Goal: Check status: Check status

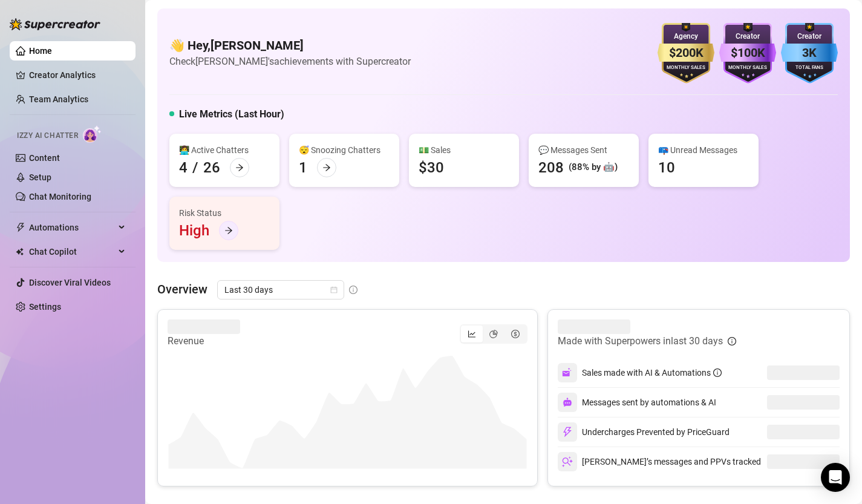
click at [228, 228] on icon "arrow-right" at bounding box center [228, 230] width 8 height 8
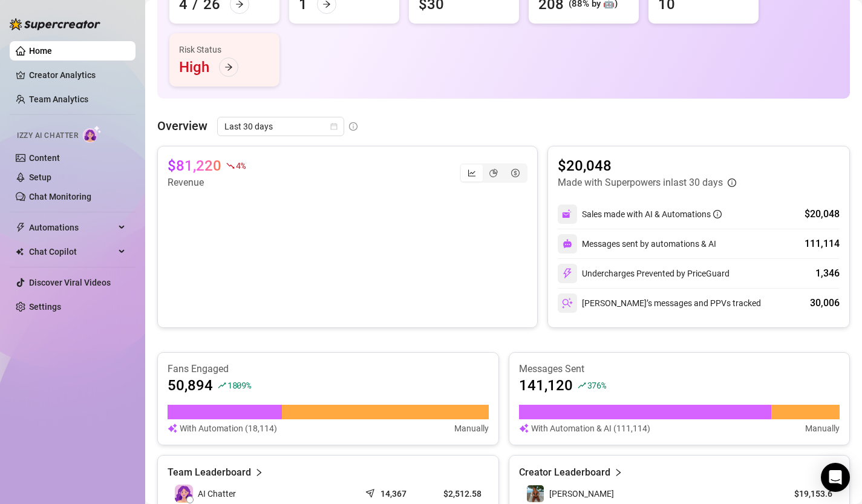
scroll to position [162, 0]
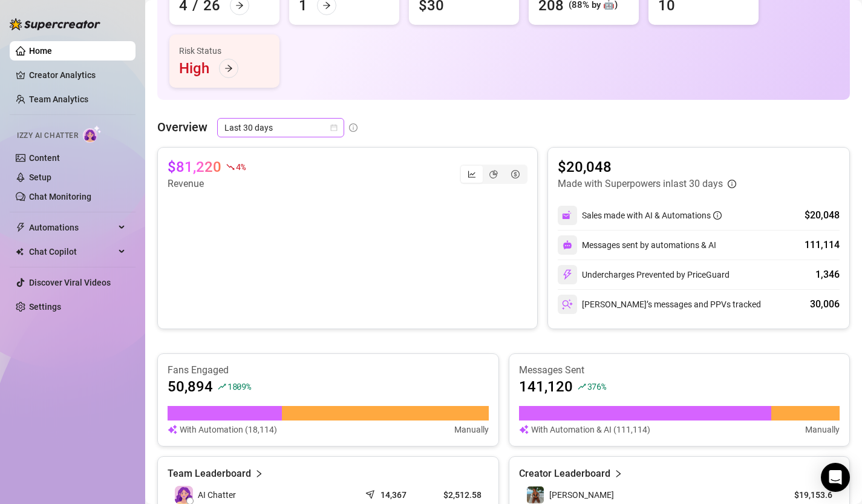
click at [336, 129] on icon "calendar" at bounding box center [333, 127] width 7 height 7
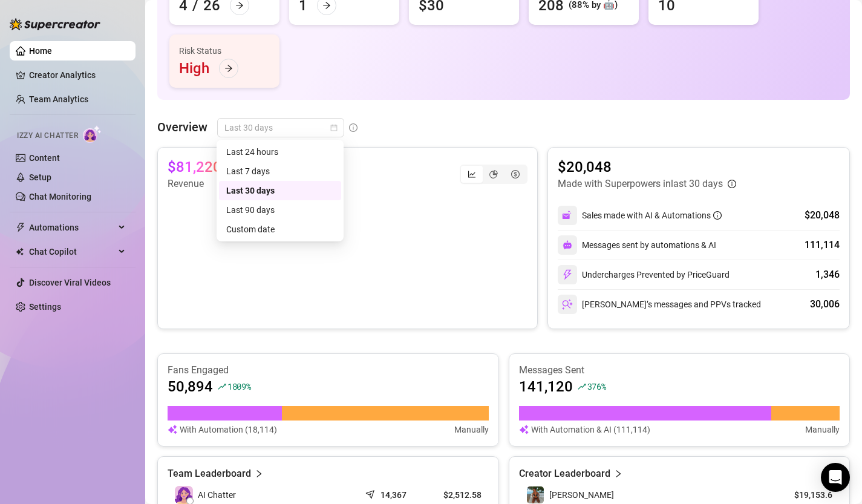
click at [385, 126] on div "Overview Last 30 days" at bounding box center [503, 127] width 693 height 19
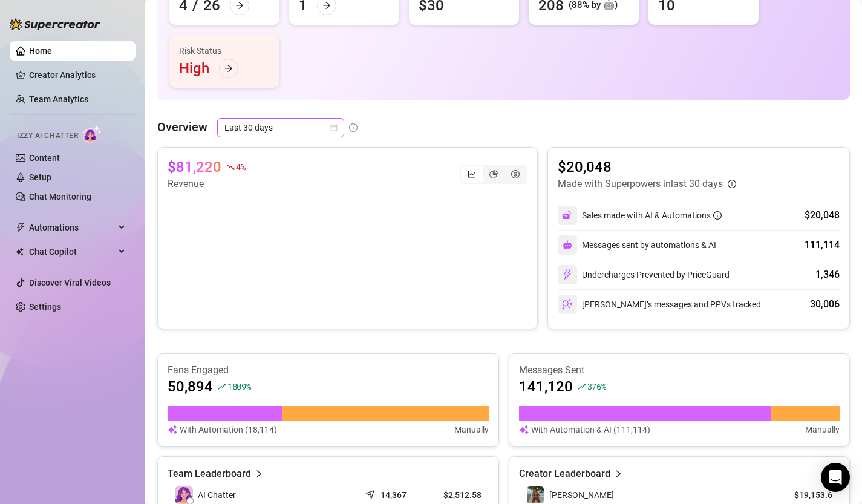
click at [333, 128] on icon "calendar" at bounding box center [333, 127] width 7 height 7
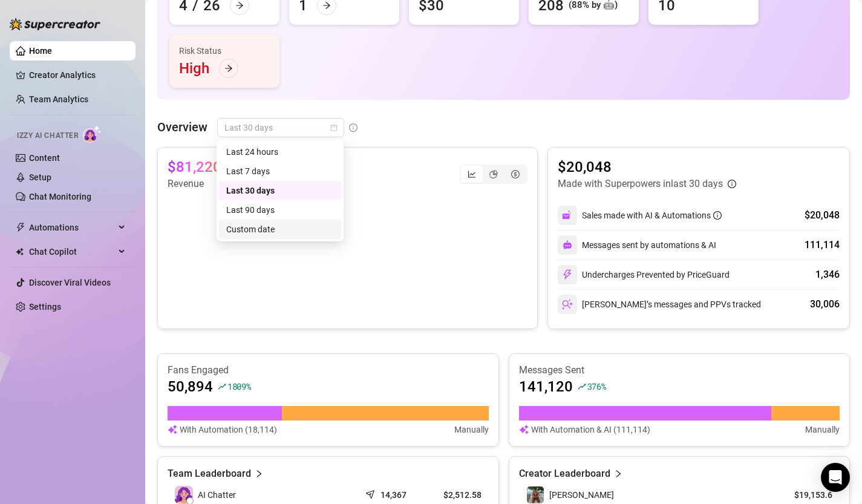
click at [267, 224] on div "Custom date" at bounding box center [280, 229] width 108 height 13
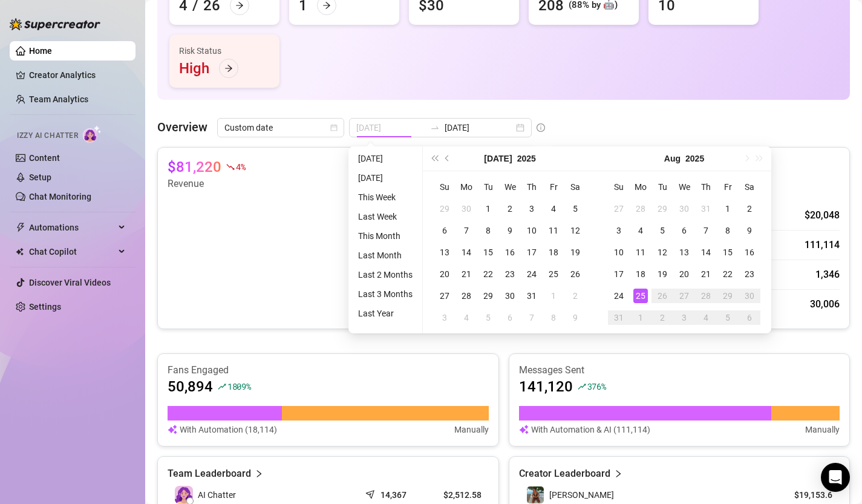
click at [641, 297] on div "25" at bounding box center [640, 296] width 15 height 15
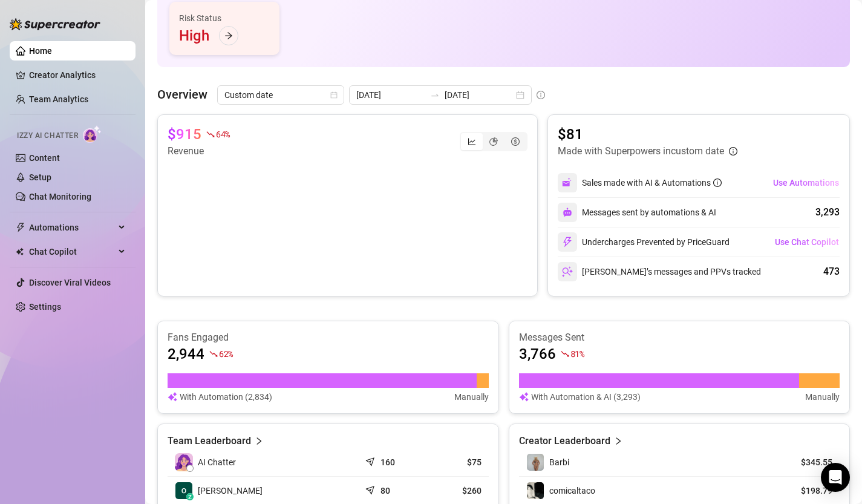
scroll to position [171, 0]
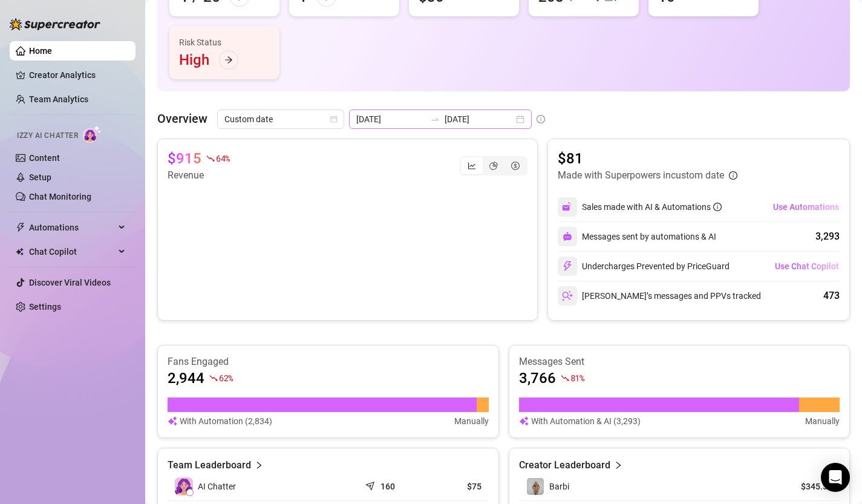
click at [489, 121] on div "[DATE] [DATE]" at bounding box center [440, 118] width 183 height 19
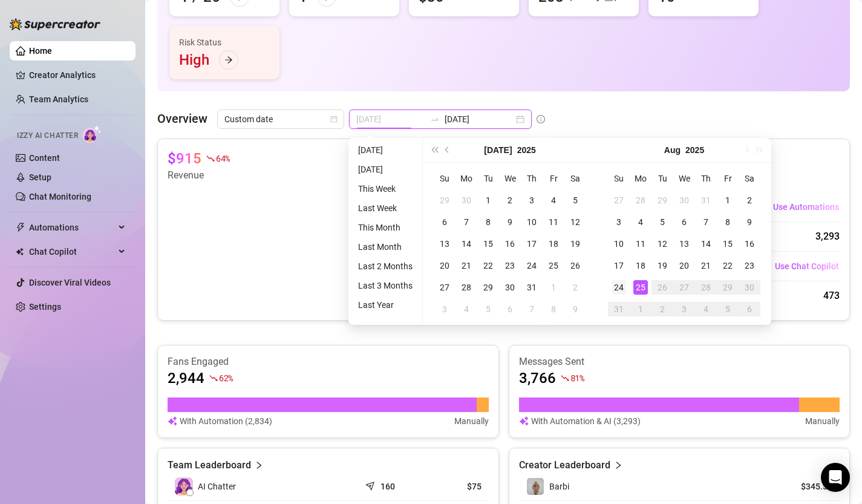
type input "[DATE]"
click at [619, 285] on div "24" at bounding box center [619, 287] width 15 height 15
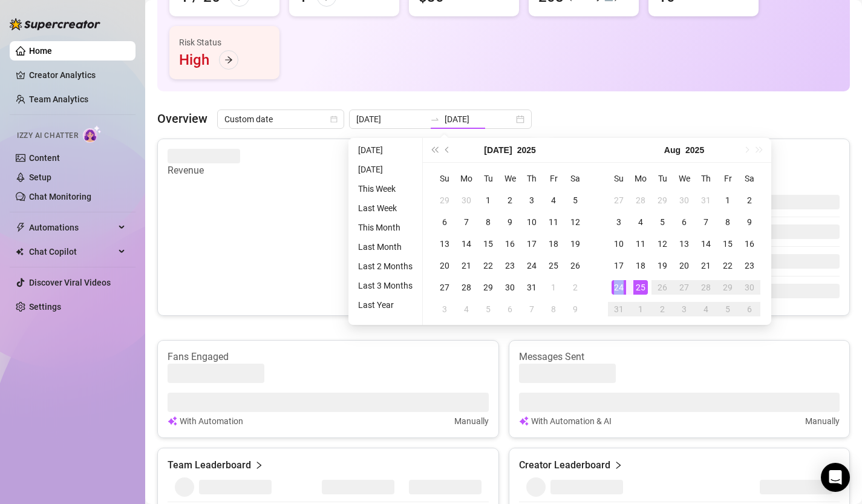
type input "[DATE]"
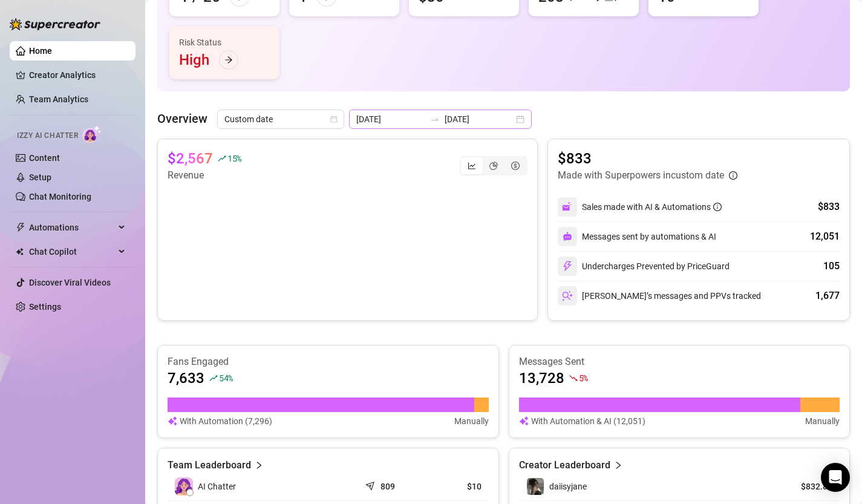
click at [495, 123] on div "[DATE] [DATE]" at bounding box center [440, 118] width 183 height 19
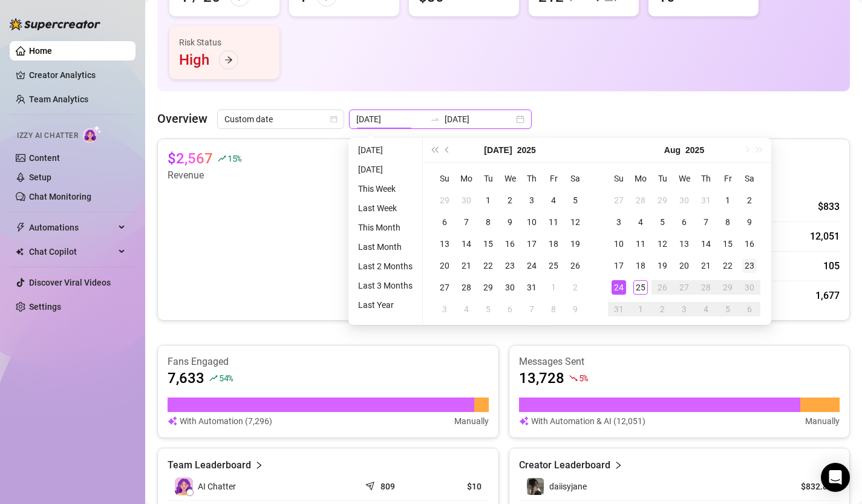
type input "[DATE]"
click at [752, 267] on div "23" at bounding box center [749, 265] width 15 height 15
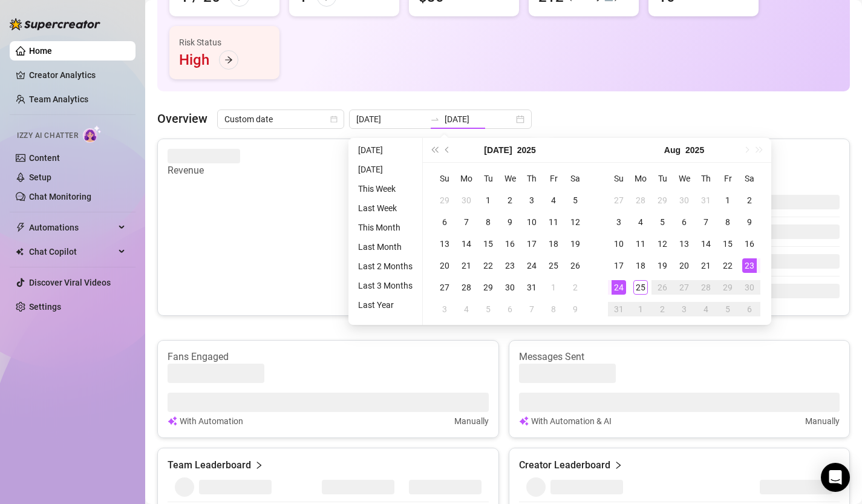
type input "[DATE]"
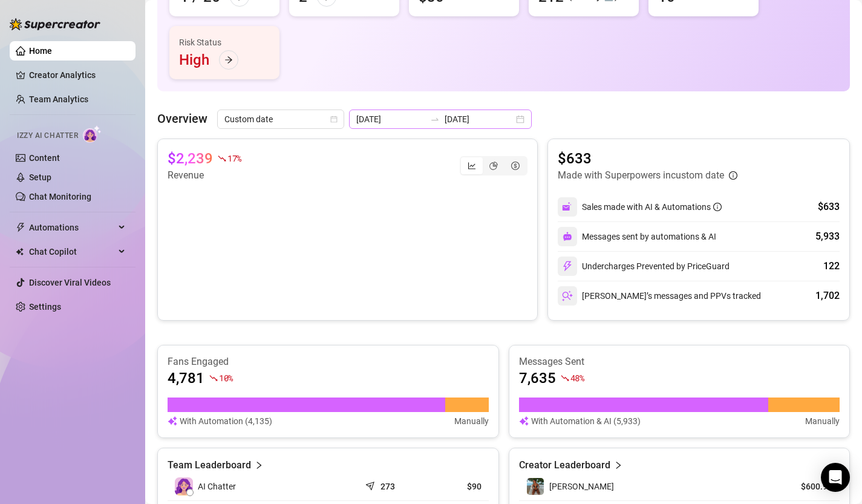
click at [488, 124] on div "[DATE] [DATE]" at bounding box center [440, 118] width 183 height 19
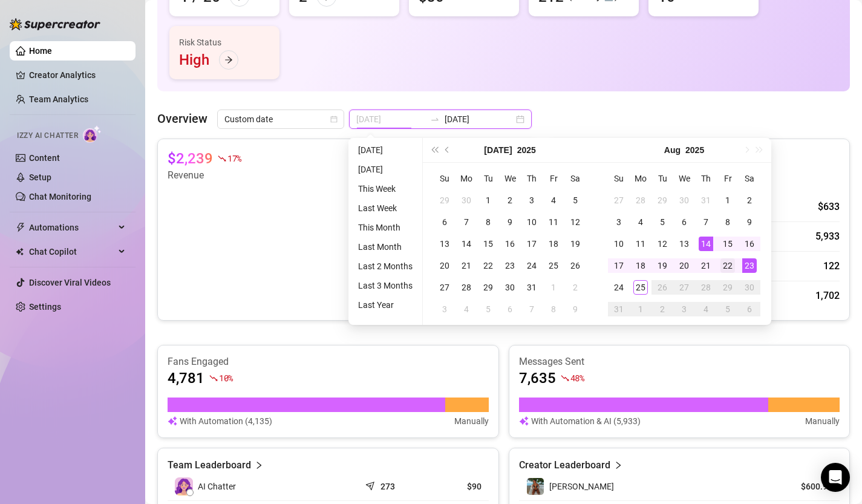
type input "[DATE]"
click at [731, 267] on div "22" at bounding box center [727, 265] width 15 height 15
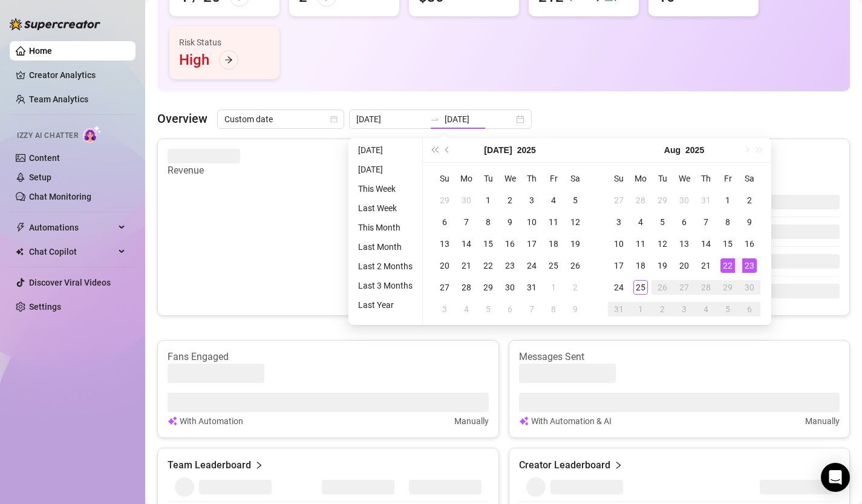
type input "[DATE]"
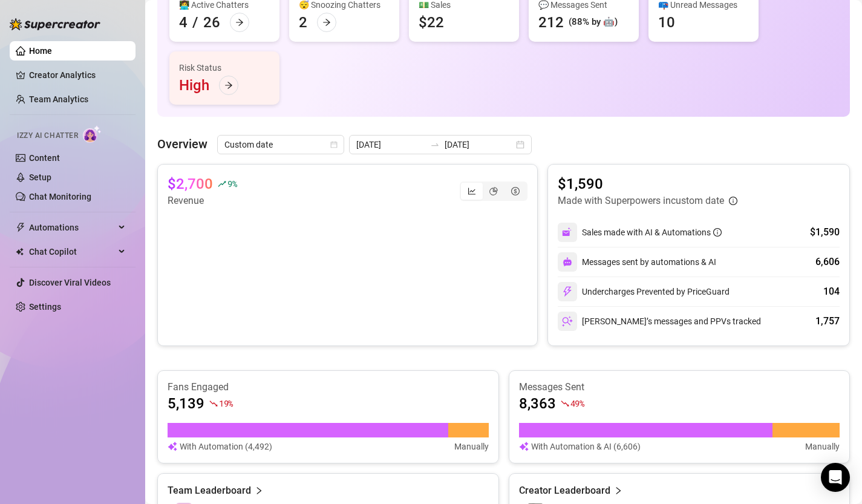
scroll to position [141, 0]
